Goal: Transaction & Acquisition: Book appointment/travel/reservation

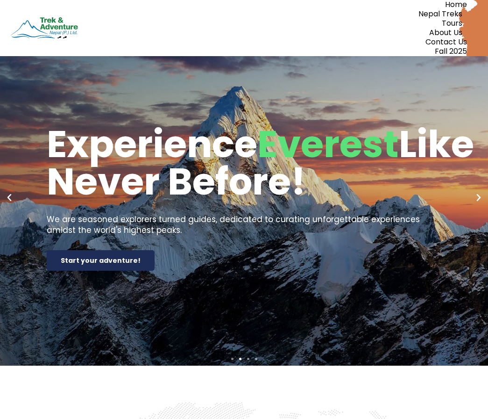
scroll to position [19, 0]
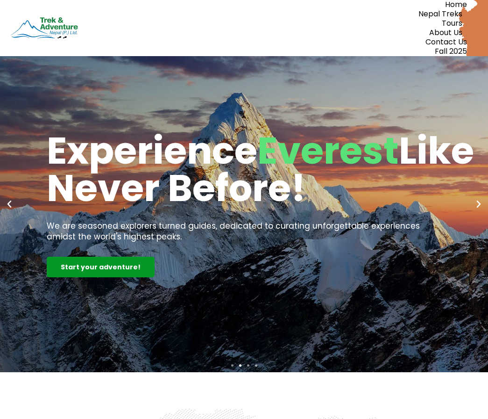
click at [118, 264] on div "Start your adventure!" at bounding box center [101, 267] width 108 height 21
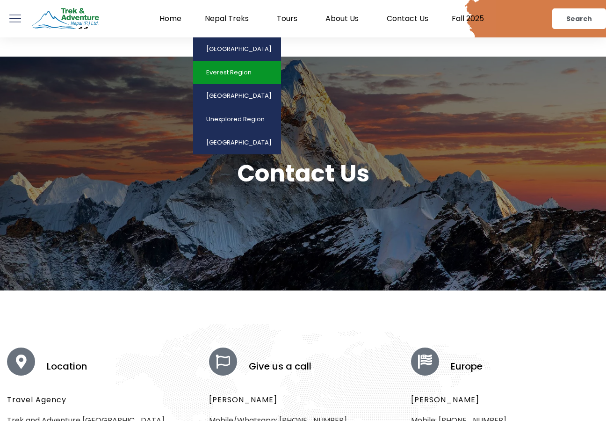
click at [229, 81] on link "Everest Region" at bounding box center [237, 72] width 88 height 23
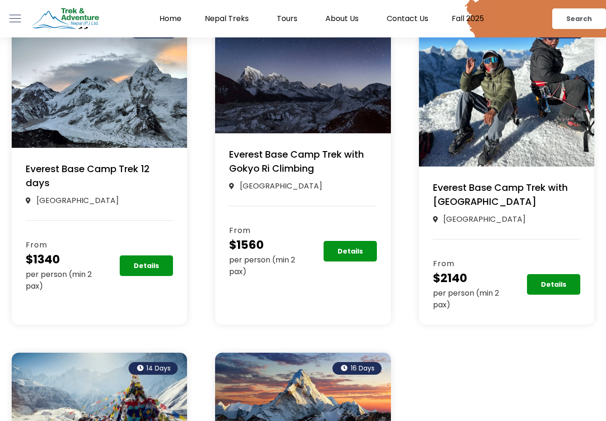
scroll to position [242, 0]
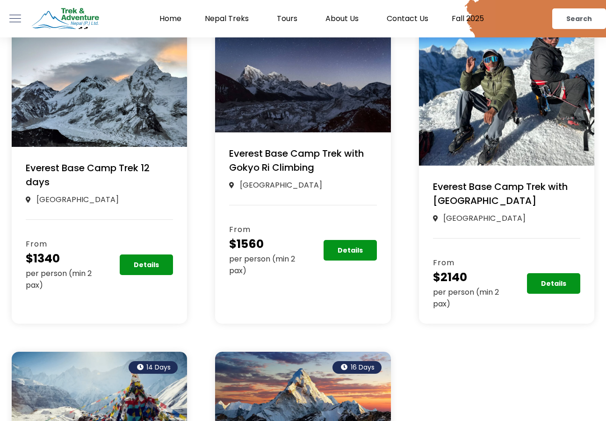
click at [469, 202] on link "Everest Base Camp Trek with Island Peak" at bounding box center [500, 193] width 135 height 27
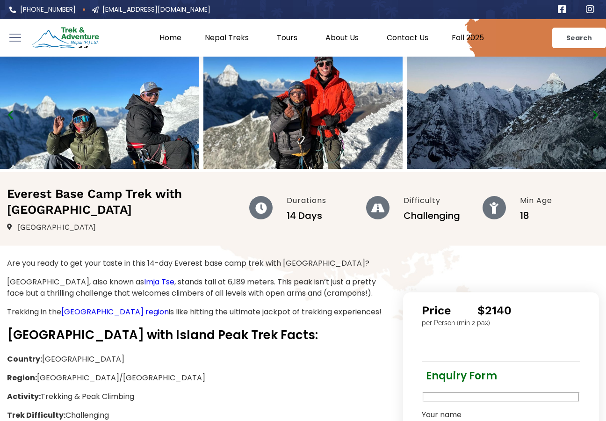
click at [140, 116] on img "4 / 5" at bounding box center [99, 113] width 199 height 112
